Goal: Information Seeking & Learning: Learn about a topic

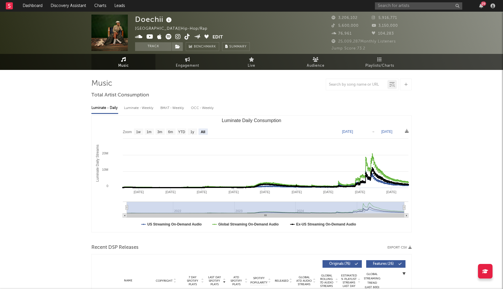
select select "All"
click at [399, 5] on input "text" at bounding box center [418, 5] width 87 height 7
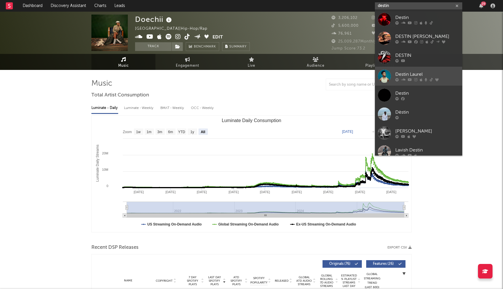
type input "destin"
click at [407, 73] on div "Destin Laurel" at bounding box center [427, 74] width 64 height 7
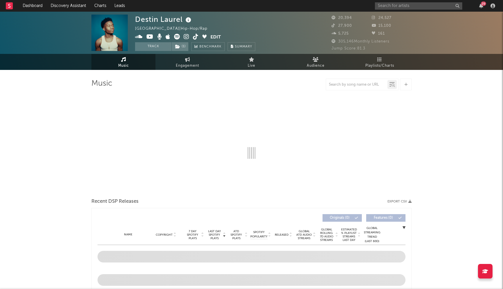
select select "6m"
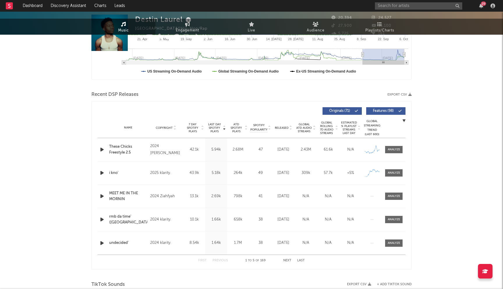
scroll to position [198, 0]
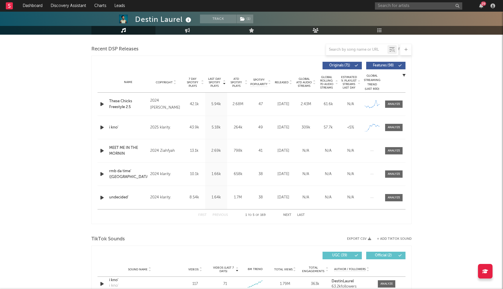
click at [286, 214] on button "Next" at bounding box center [287, 214] width 8 height 3
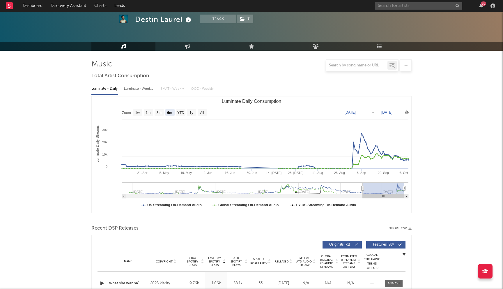
scroll to position [0, 0]
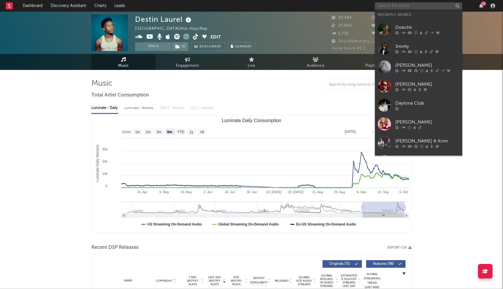
click at [412, 5] on input "text" at bounding box center [418, 5] width 87 height 7
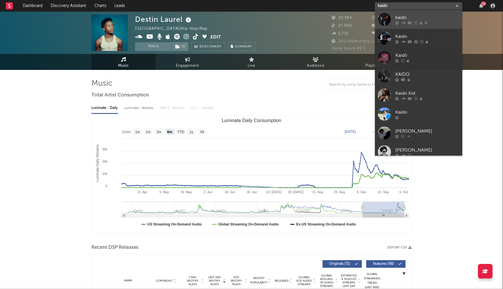
type input "kaido"
click at [418, 21] on div at bounding box center [427, 22] width 64 height 3
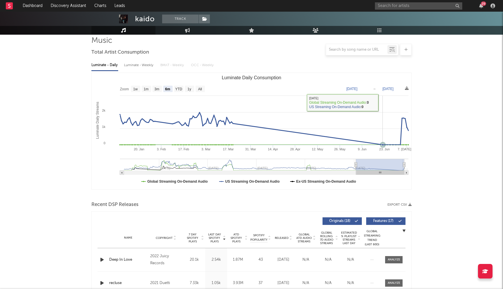
scroll to position [60, 0]
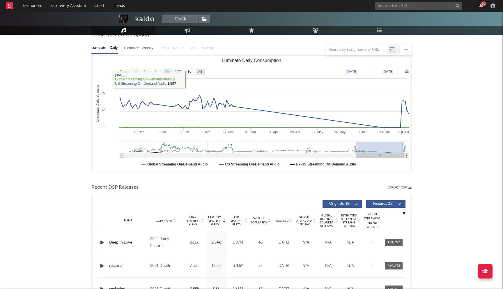
click at [204, 72] on rect "Luminate Daily Consumption" at bounding box center [200, 71] width 9 height 6
select select "All"
type input "[DATE]"
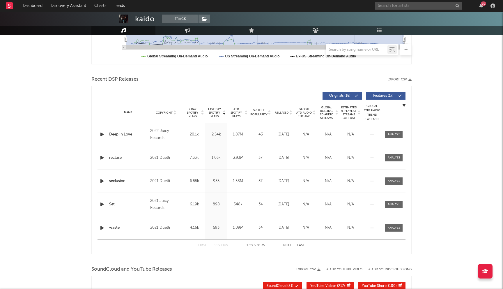
scroll to position [170, 0]
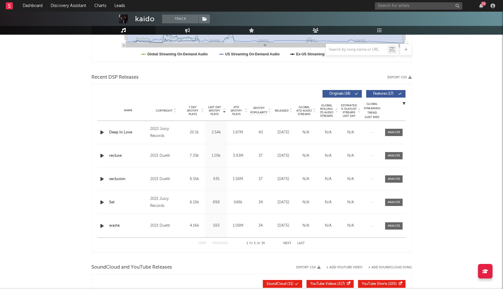
click at [289, 244] on button "Next" at bounding box center [287, 243] width 8 height 3
